Goal: Use online tool/utility: Utilize a website feature to perform a specific function

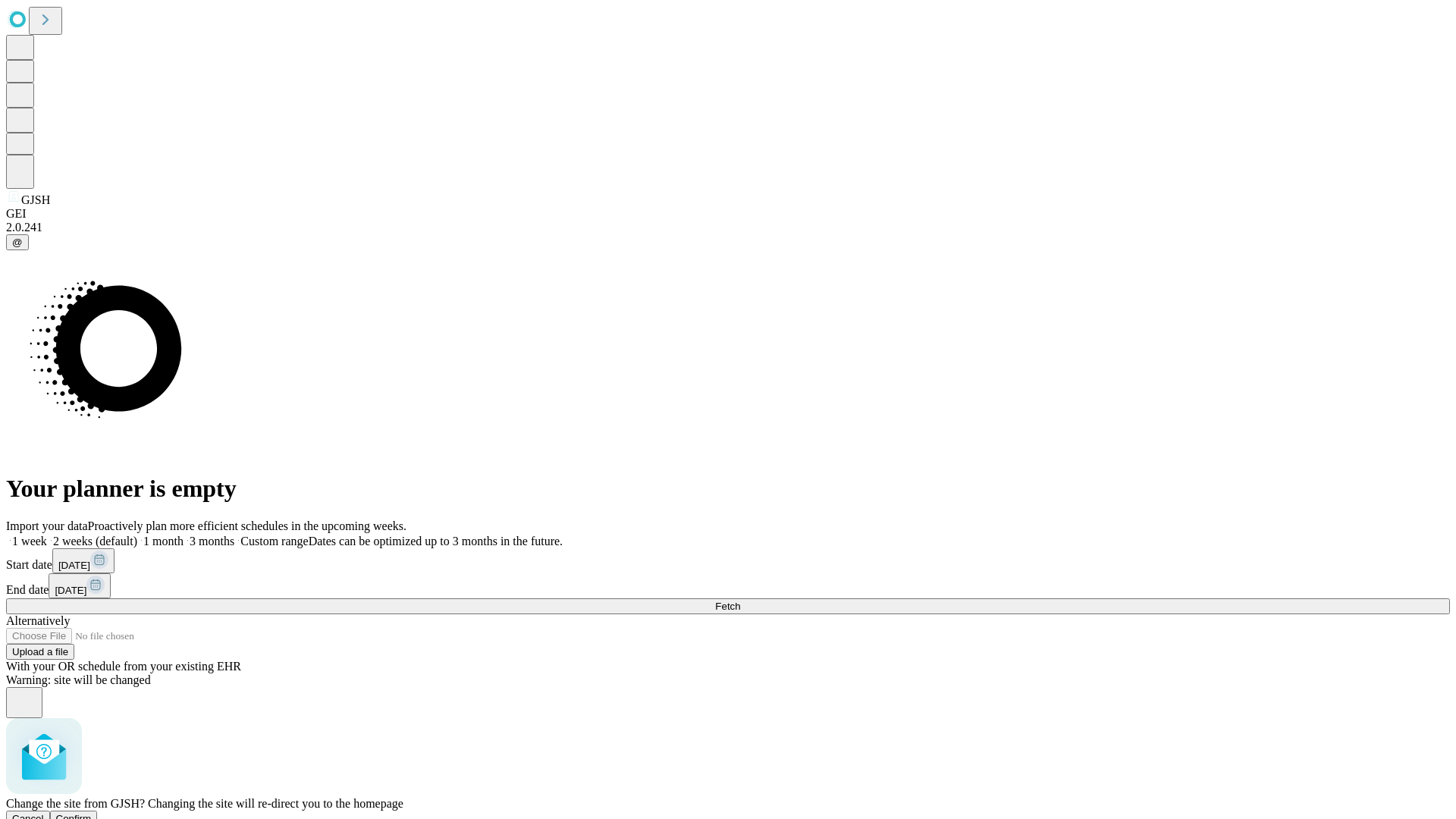
click at [92, 813] on span "Confirm" at bounding box center [74, 818] width 35 height 11
click at [47, 534] on label "1 week" at bounding box center [26, 540] width 41 height 13
click at [740, 601] on span "Fetch" at bounding box center [728, 606] width 25 height 11
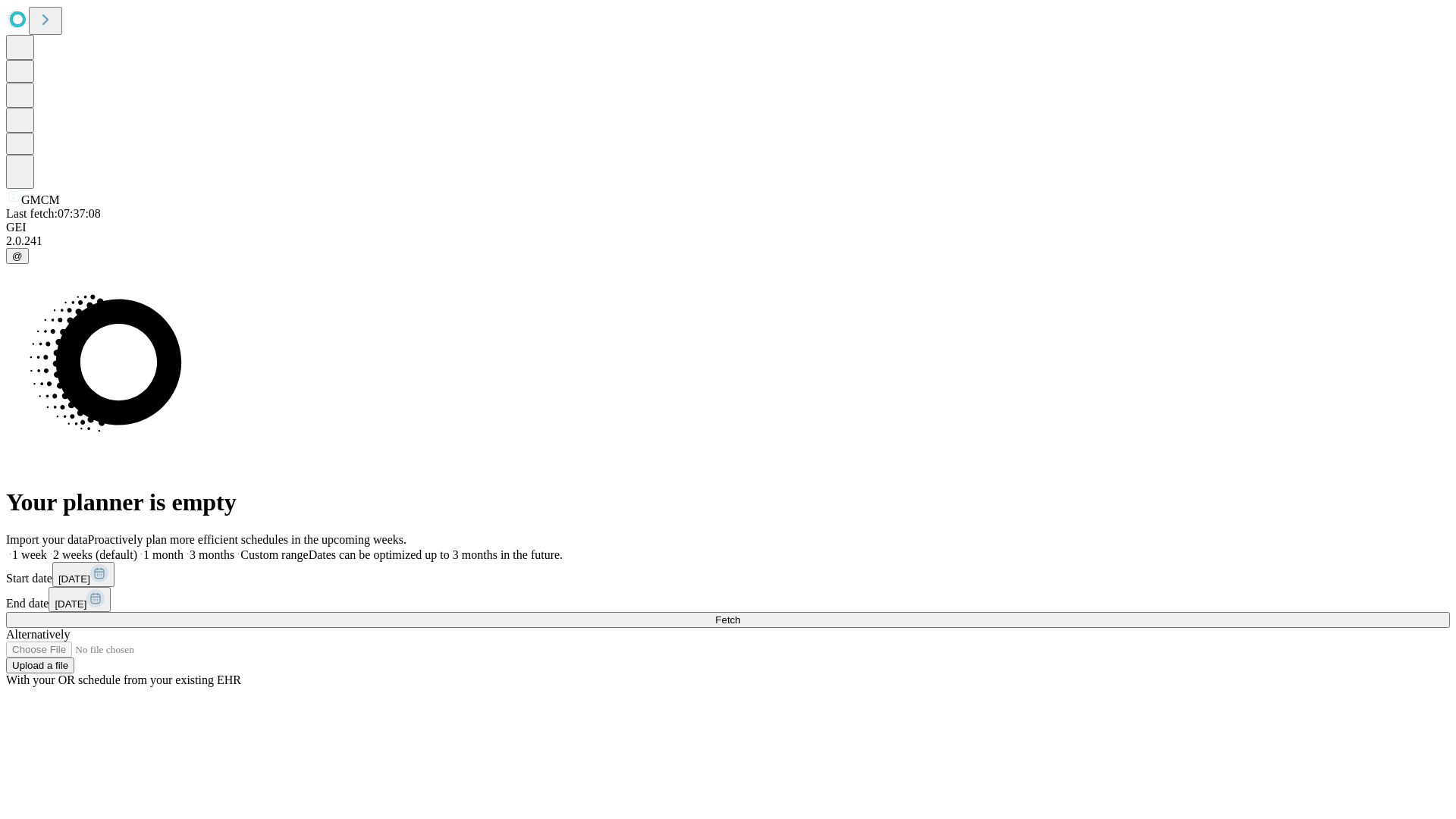
click at [47, 549] on label "1 week" at bounding box center [26, 554] width 41 height 13
click at [740, 614] on span "Fetch" at bounding box center [728, 619] width 25 height 11
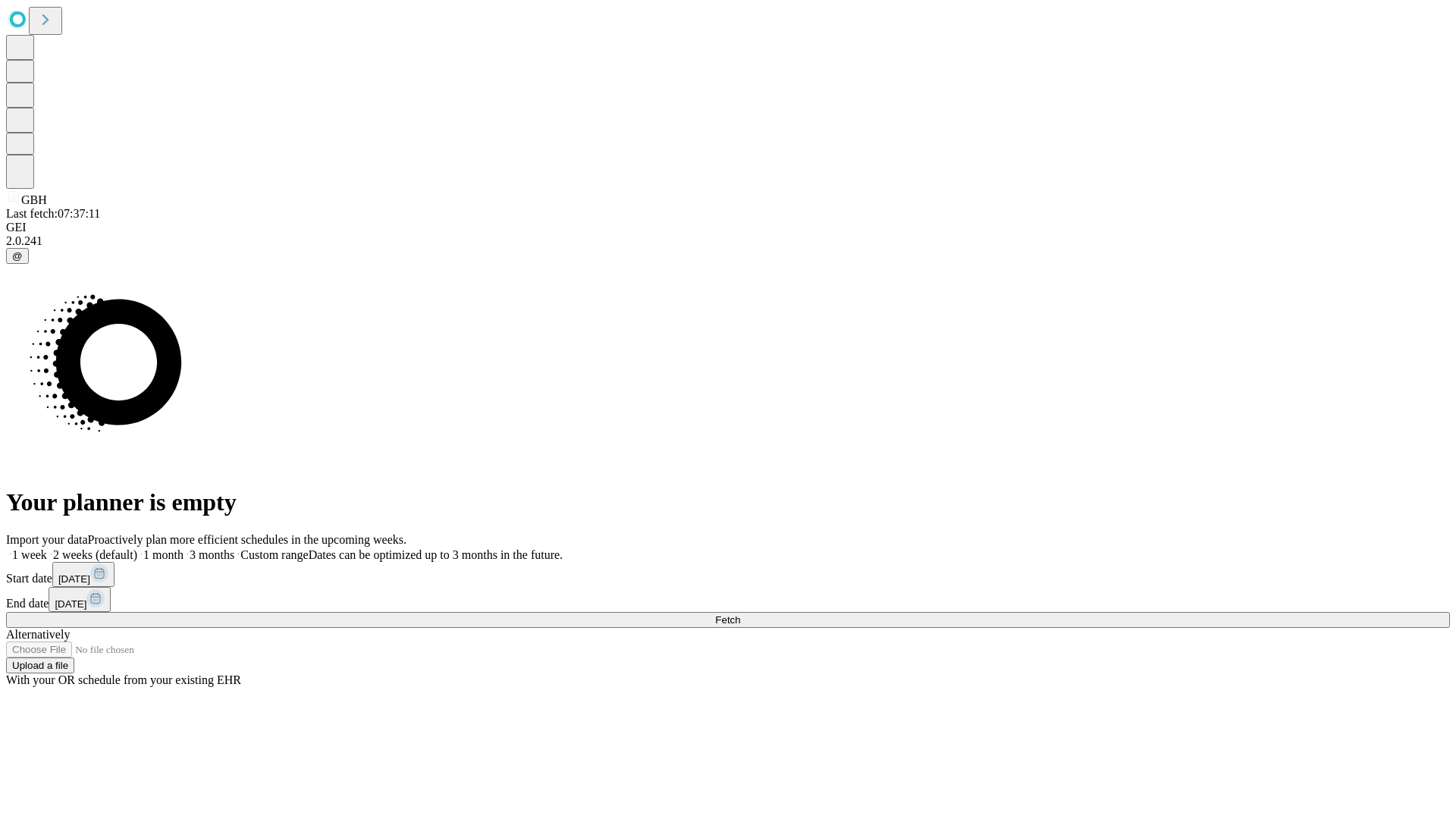
click at [47, 549] on label "1 week" at bounding box center [26, 554] width 41 height 13
click at [740, 614] on span "Fetch" at bounding box center [728, 619] width 25 height 11
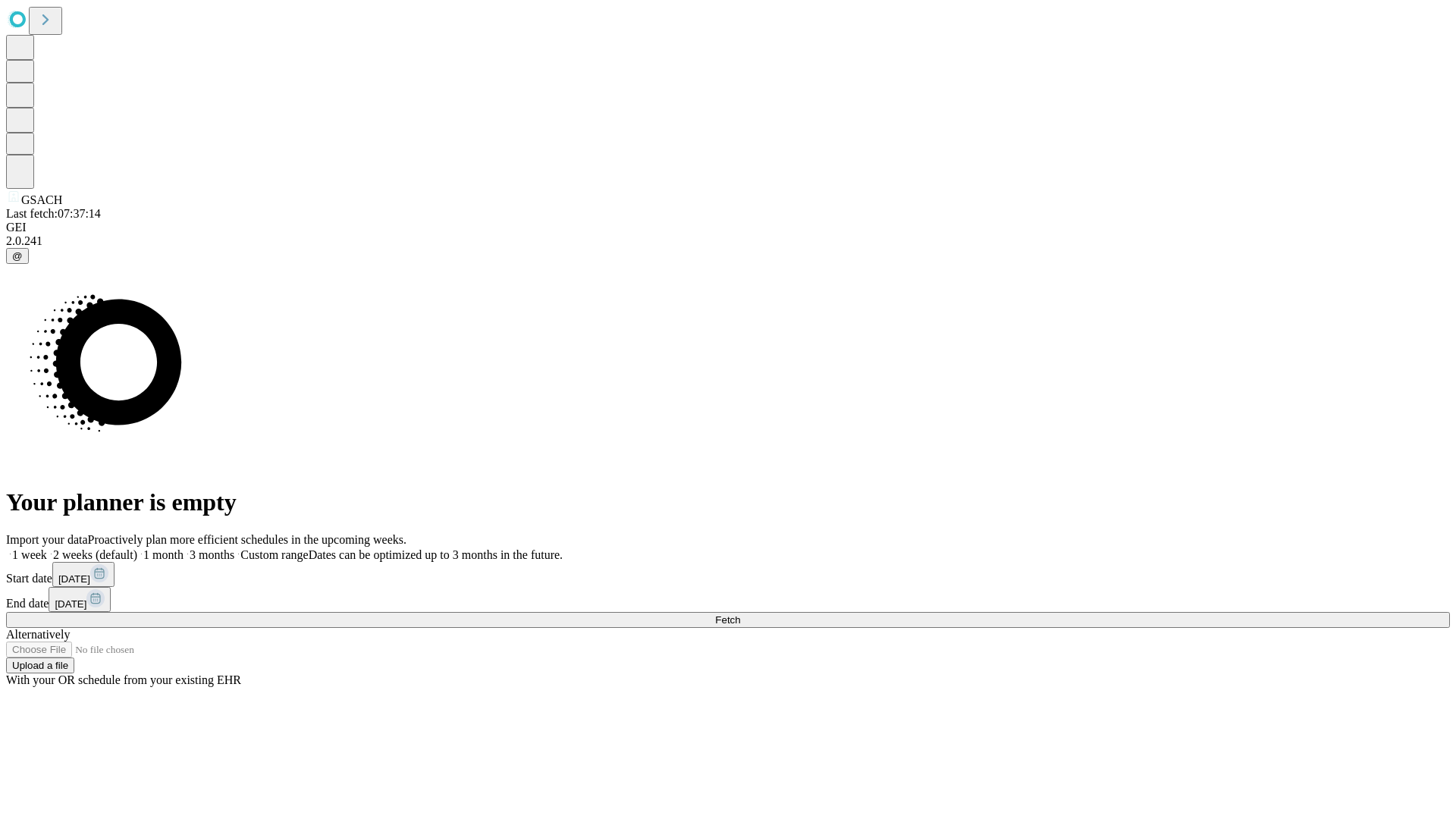
click at [47, 549] on label "1 week" at bounding box center [26, 554] width 41 height 13
click at [740, 614] on span "Fetch" at bounding box center [728, 619] width 25 height 11
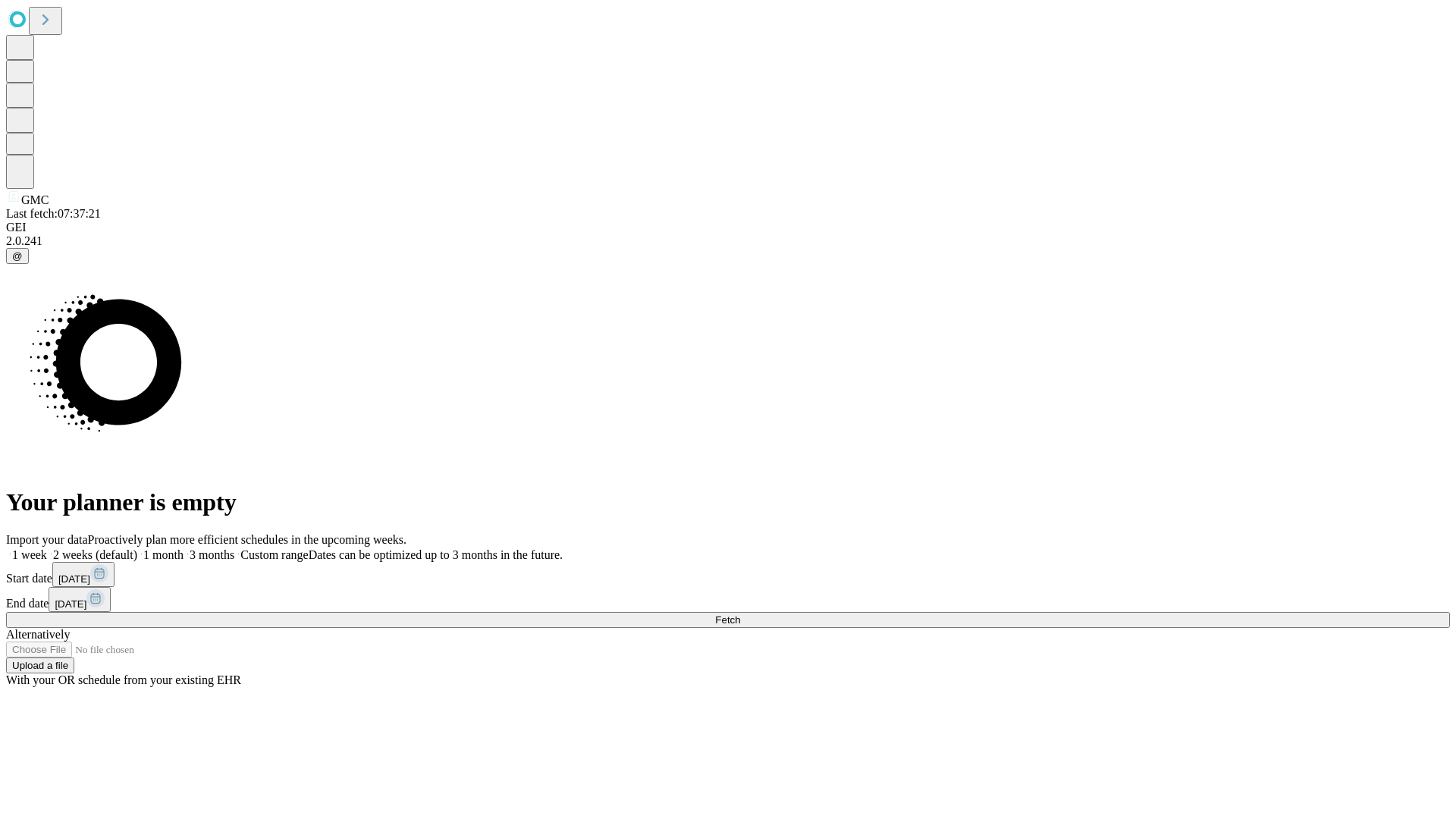
click at [47, 549] on label "1 week" at bounding box center [26, 554] width 41 height 13
click at [740, 614] on span "Fetch" at bounding box center [728, 619] width 25 height 11
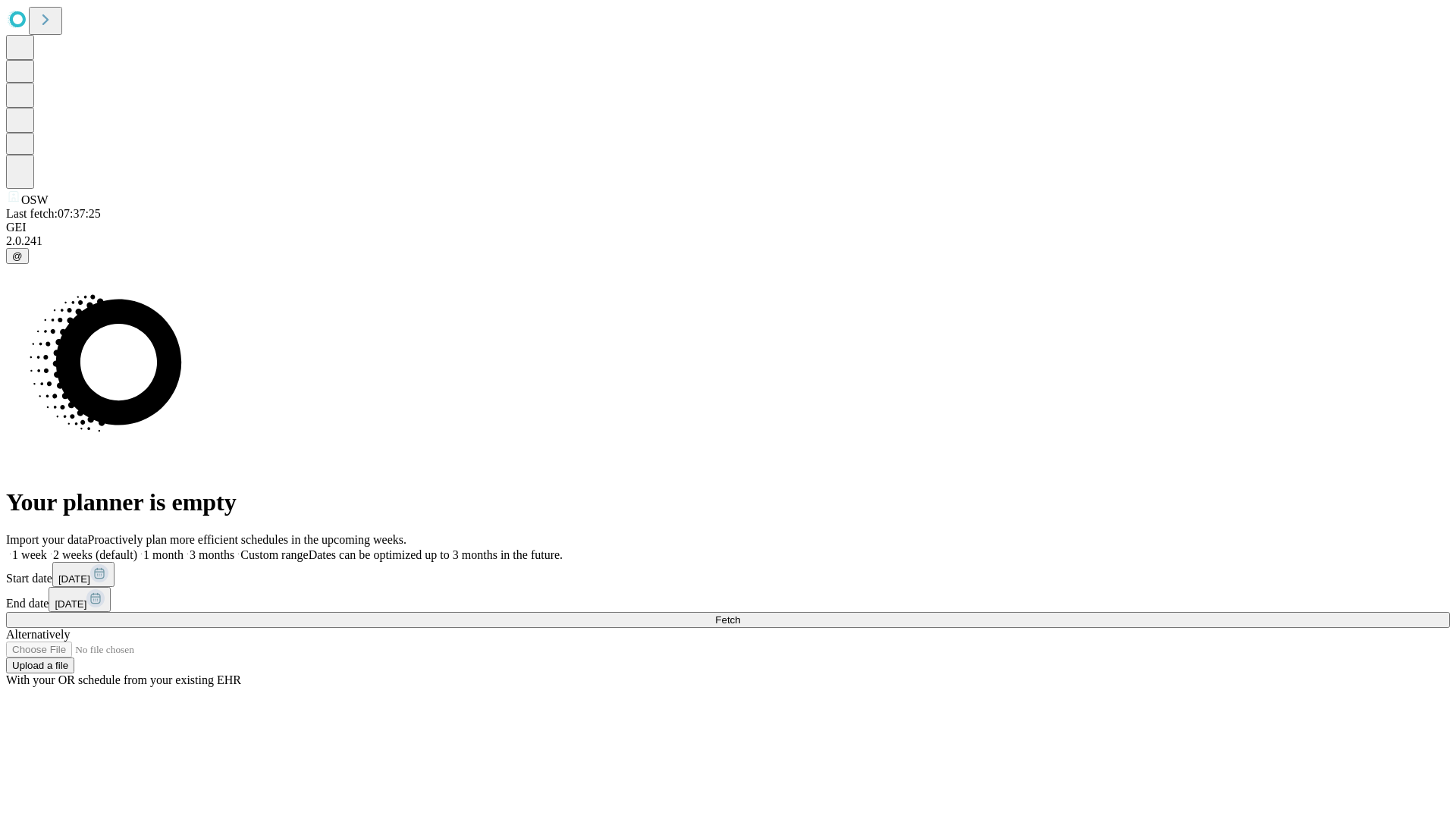
click at [47, 549] on label "1 week" at bounding box center [26, 554] width 41 height 13
click at [740, 614] on span "Fetch" at bounding box center [728, 619] width 25 height 11
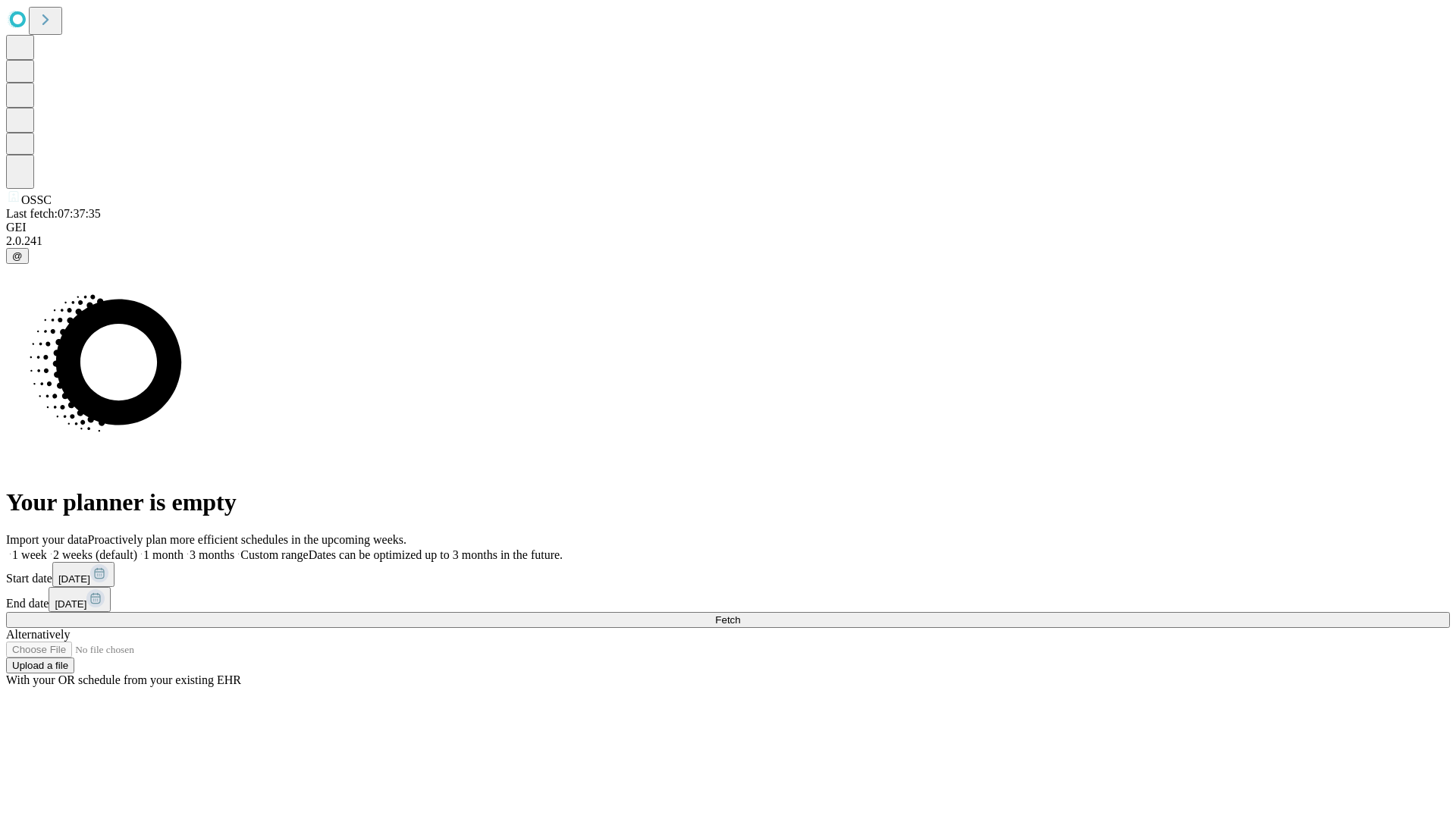
click at [740, 614] on span "Fetch" at bounding box center [728, 619] width 25 height 11
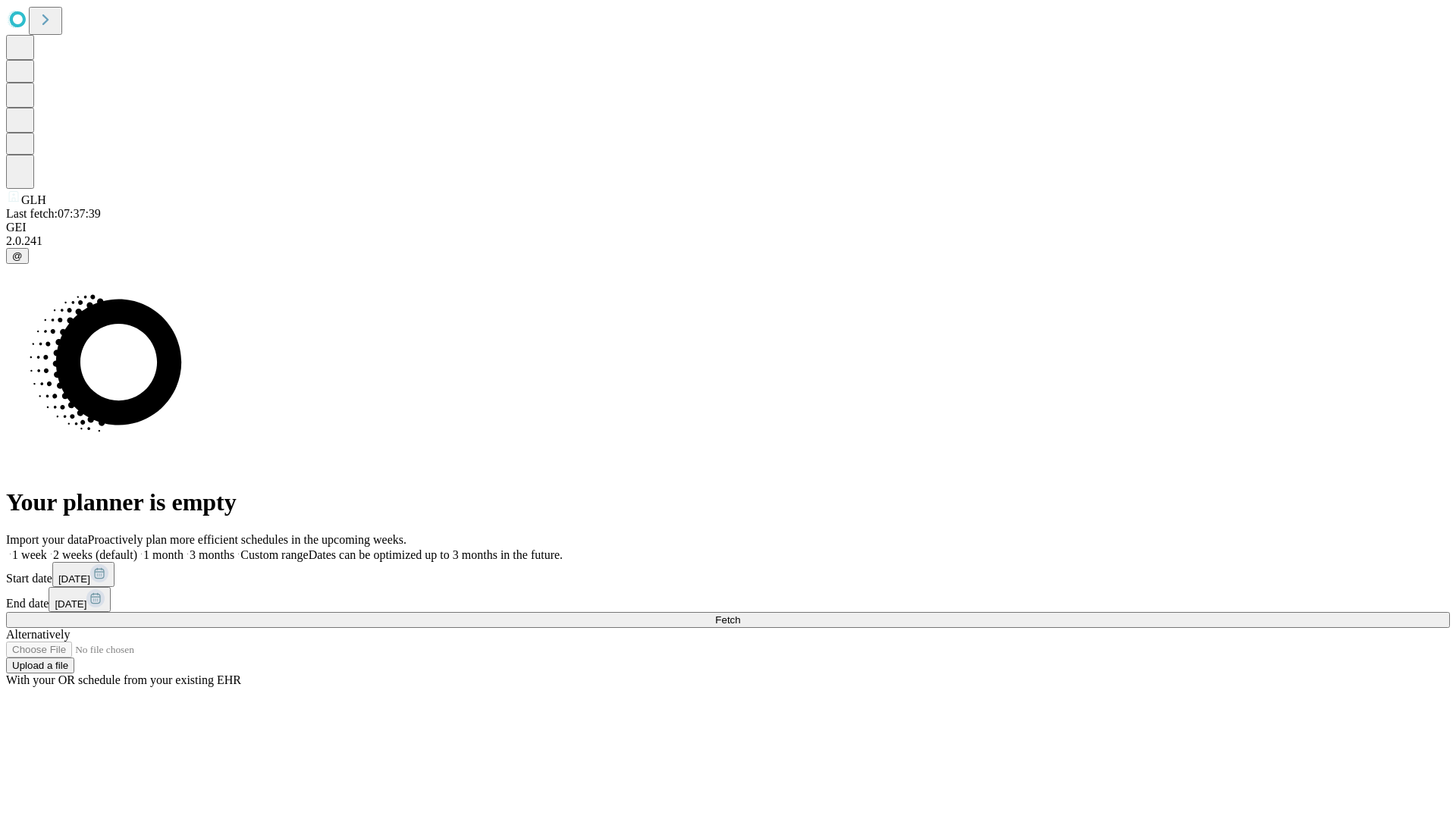
click at [740, 614] on span "Fetch" at bounding box center [728, 619] width 25 height 11
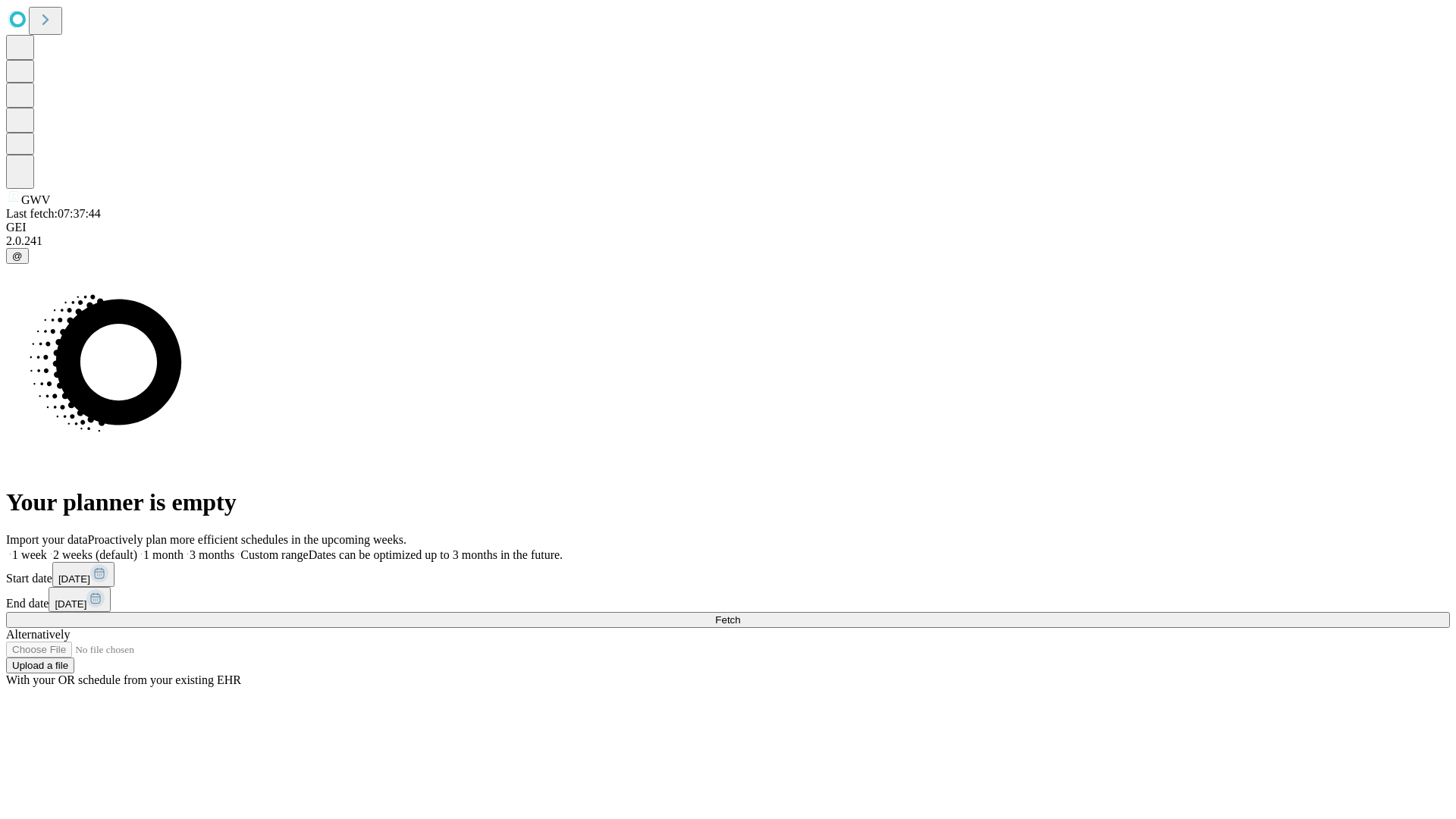
click at [47, 549] on label "1 week" at bounding box center [26, 554] width 41 height 13
click at [740, 614] on span "Fetch" at bounding box center [728, 619] width 25 height 11
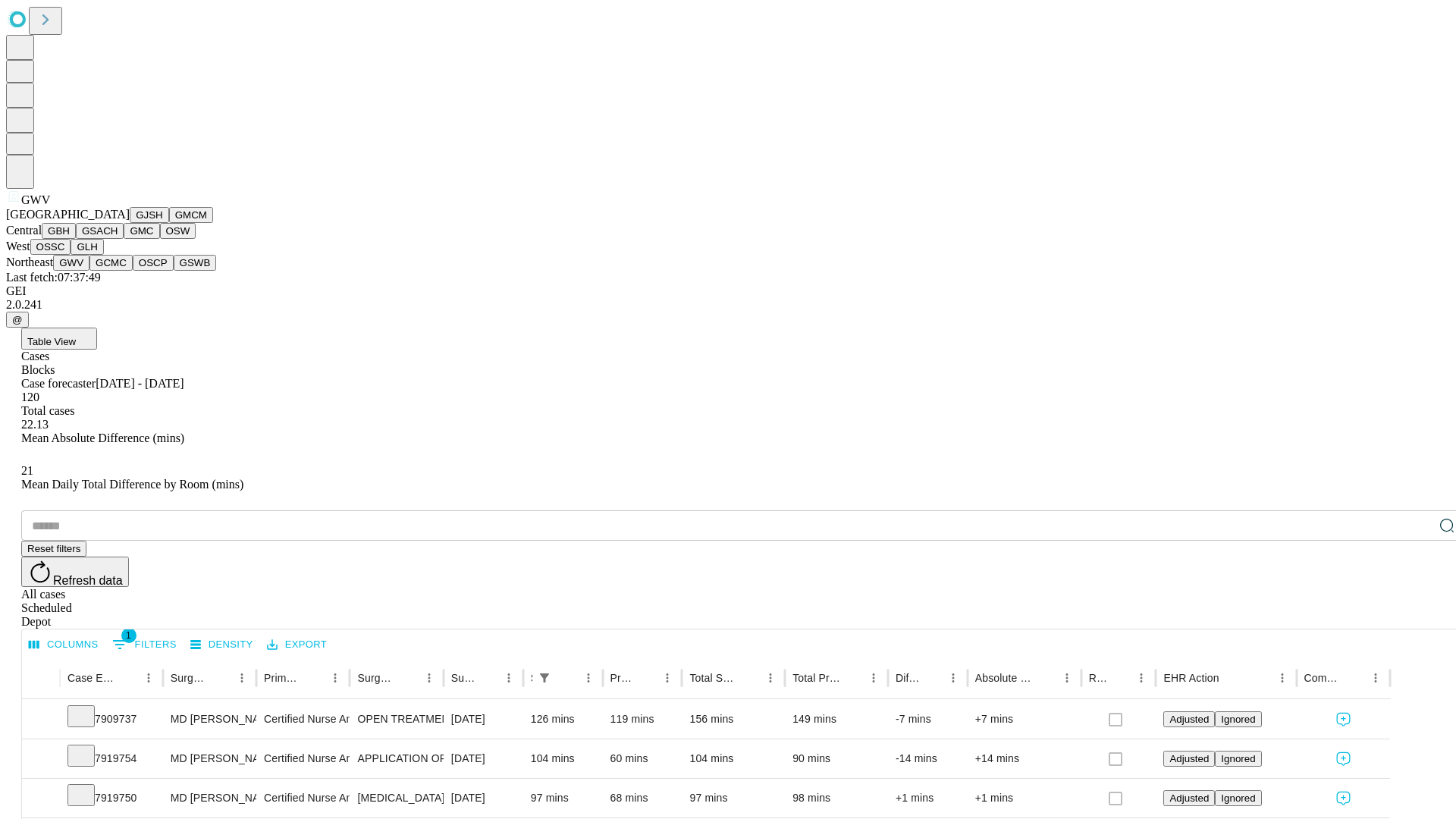
click at [117, 270] on button "GCMC" at bounding box center [110, 262] width 43 height 16
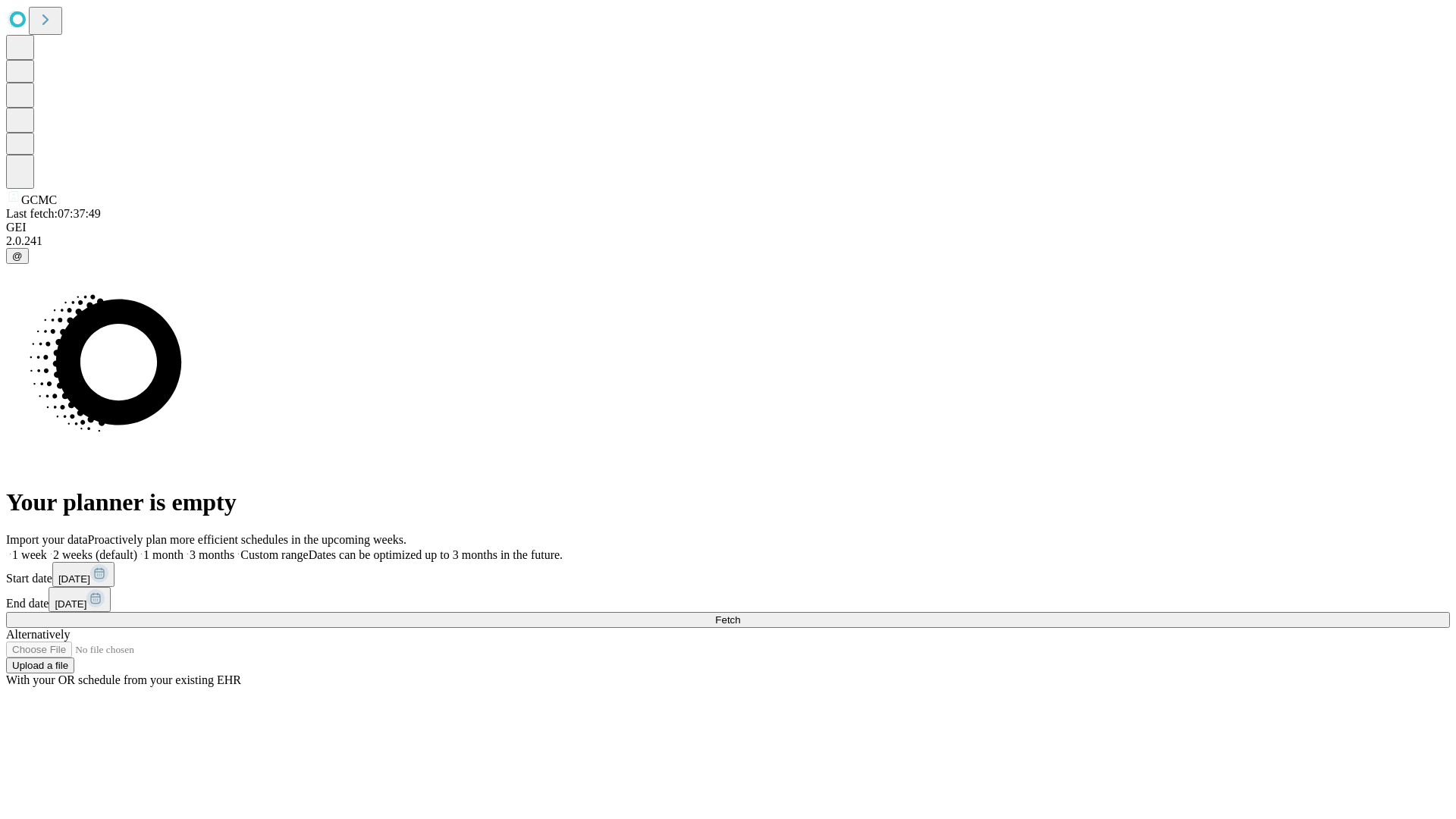
click at [47, 549] on label "1 week" at bounding box center [26, 554] width 41 height 13
click at [740, 614] on span "Fetch" at bounding box center [728, 619] width 25 height 11
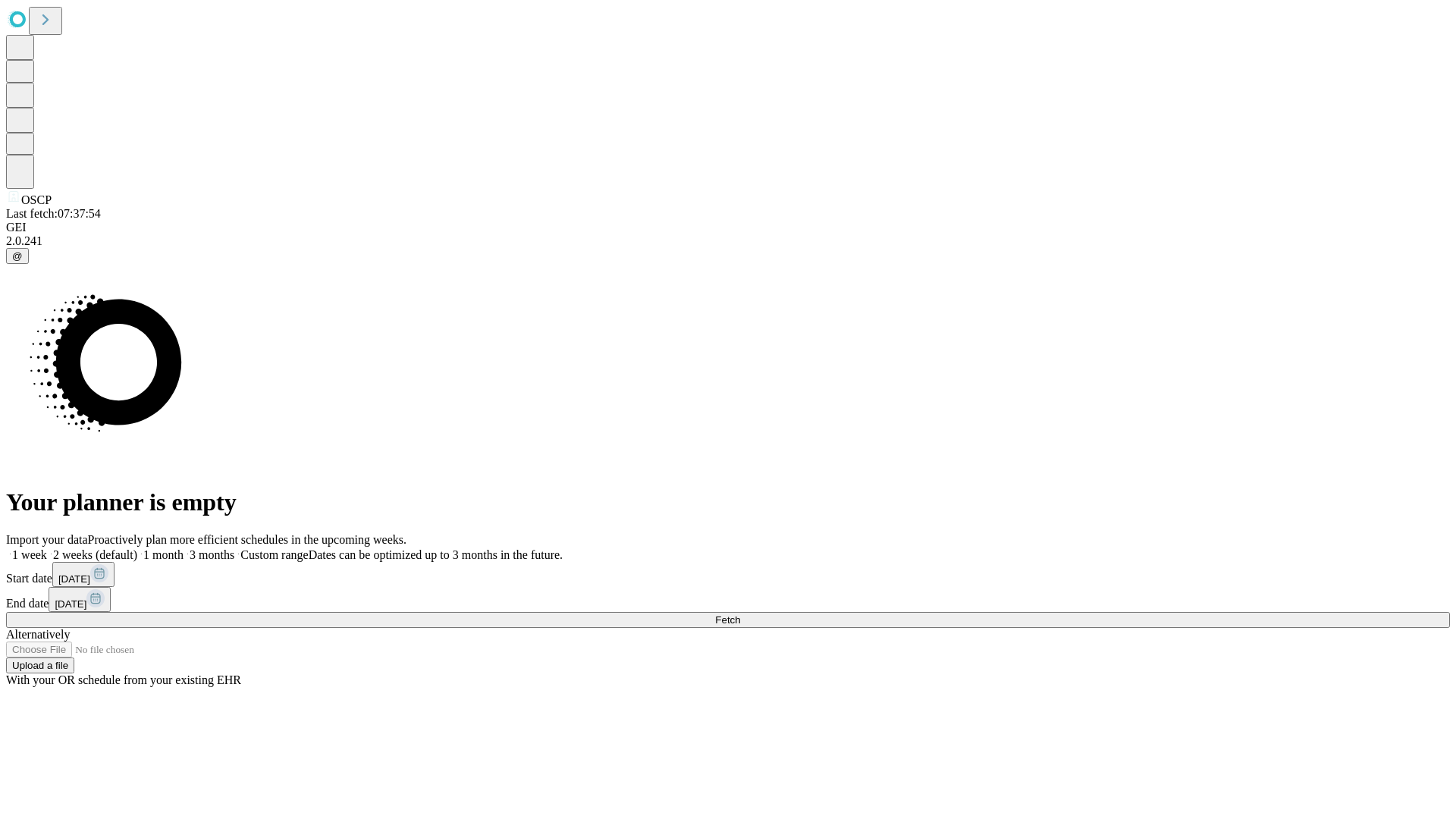
click at [47, 549] on label "1 week" at bounding box center [26, 554] width 41 height 13
click at [740, 614] on span "Fetch" at bounding box center [728, 619] width 25 height 11
